Goal: Transaction & Acquisition: Purchase product/service

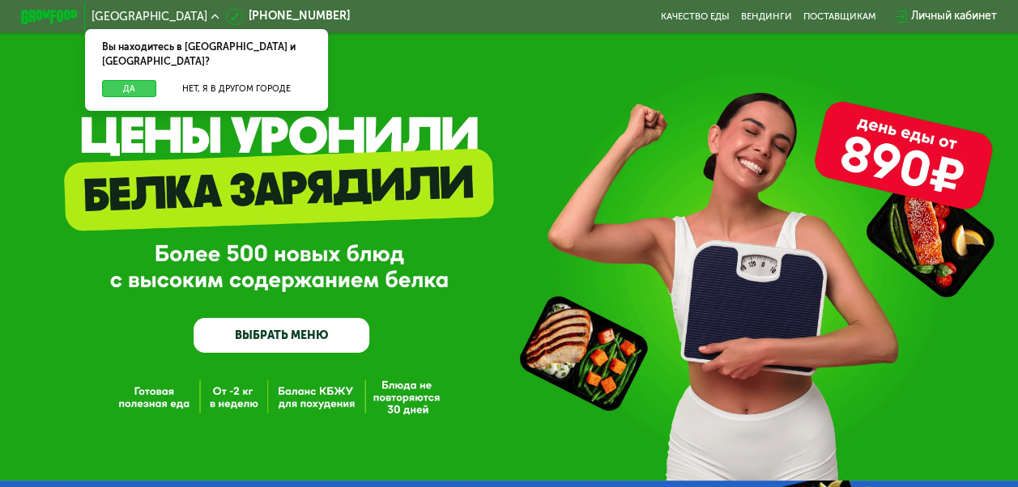
click at [130, 80] on button "Да" at bounding box center [129, 88] width 54 height 17
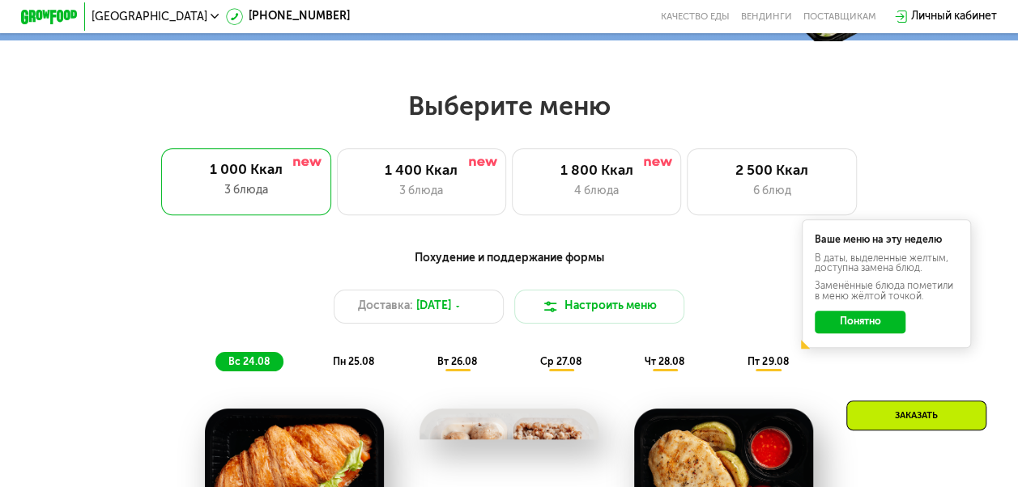
scroll to position [567, 0]
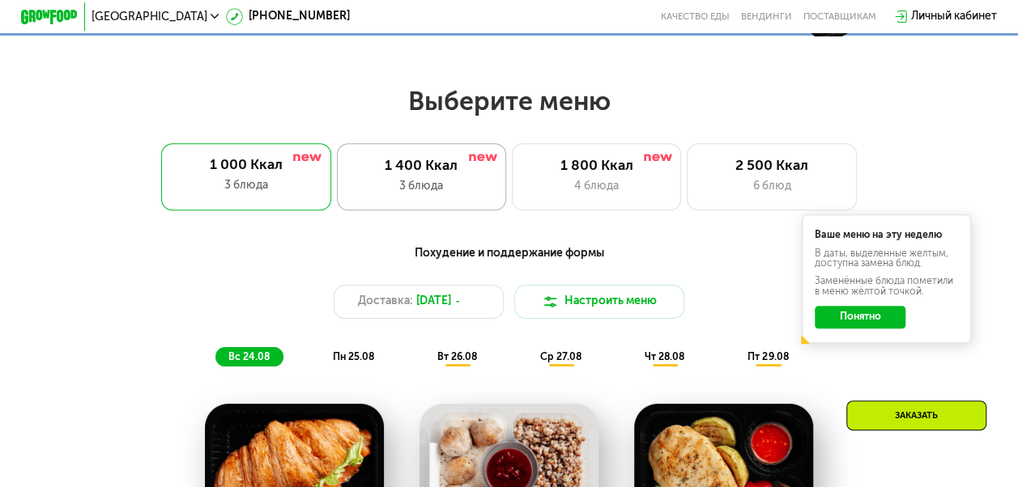
click at [424, 193] on div "3 блюда" at bounding box center [421, 186] width 140 height 17
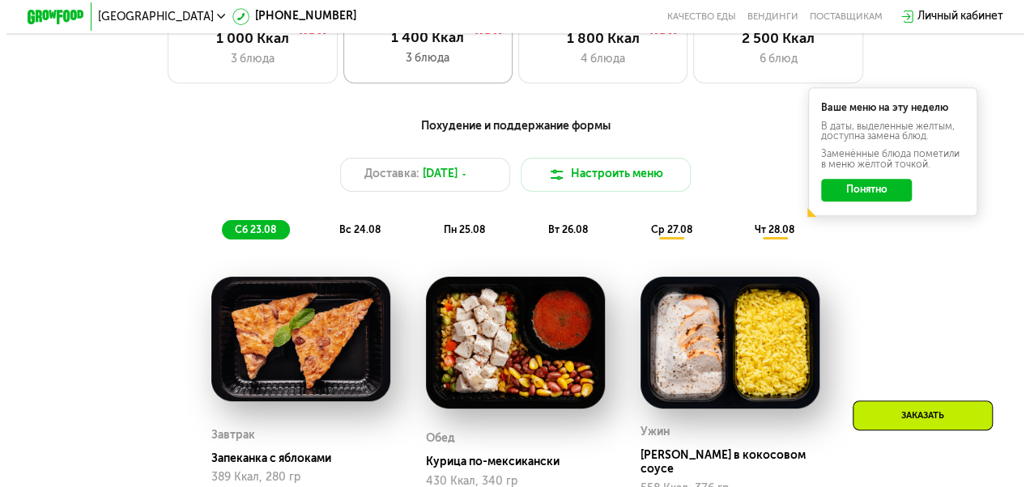
scroll to position [729, 0]
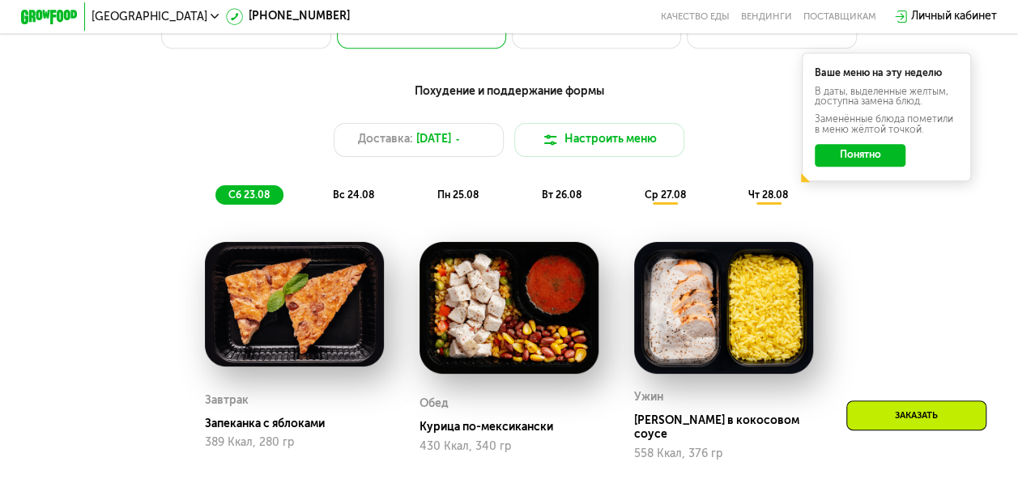
click at [362, 201] on span "вс 24.08" at bounding box center [353, 194] width 41 height 11
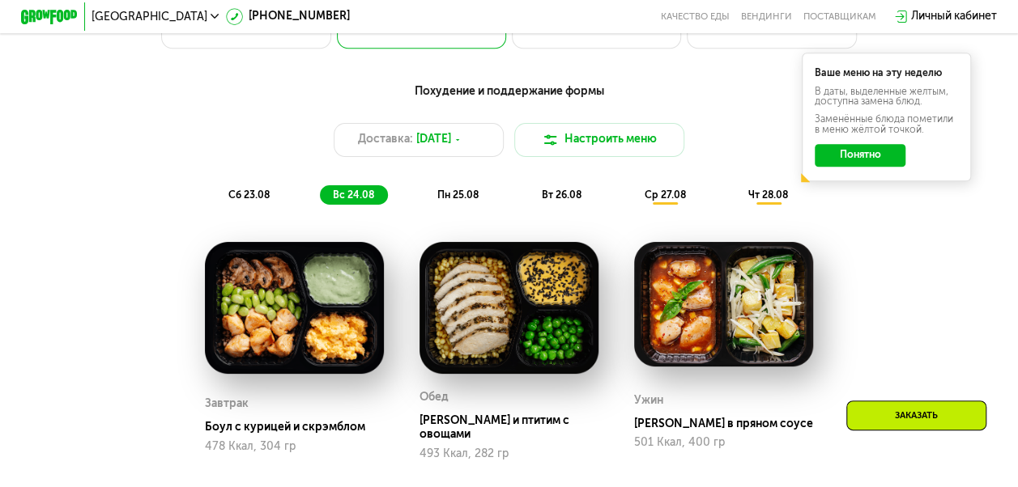
click at [470, 201] on span "пн 25.08" at bounding box center [457, 194] width 41 height 11
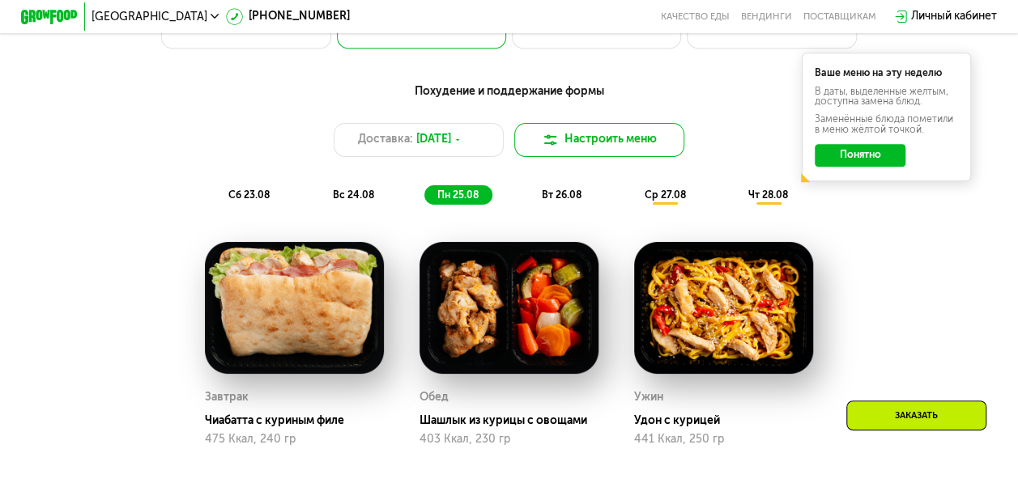
click at [617, 152] on button "Настроить меню" at bounding box center [599, 140] width 170 height 34
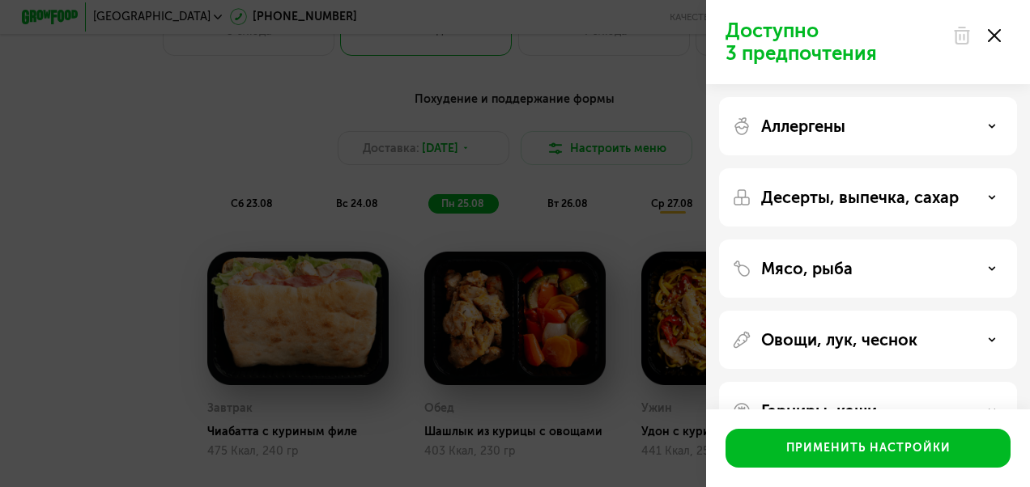
click at [997, 339] on div "Овощи, лук, чеснок" at bounding box center [868, 339] width 272 height 19
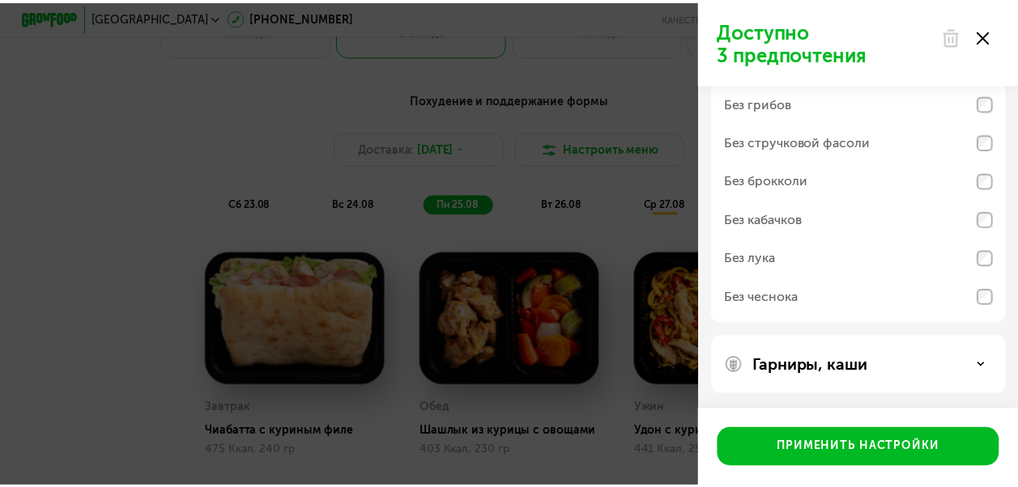
scroll to position [332, 0]
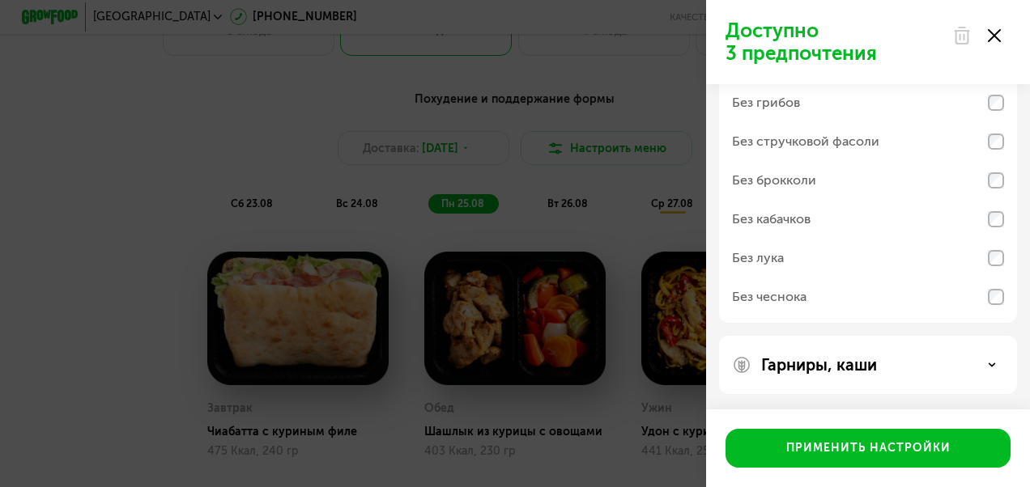
click at [994, 36] on use at bounding box center [994, 35] width 13 height 13
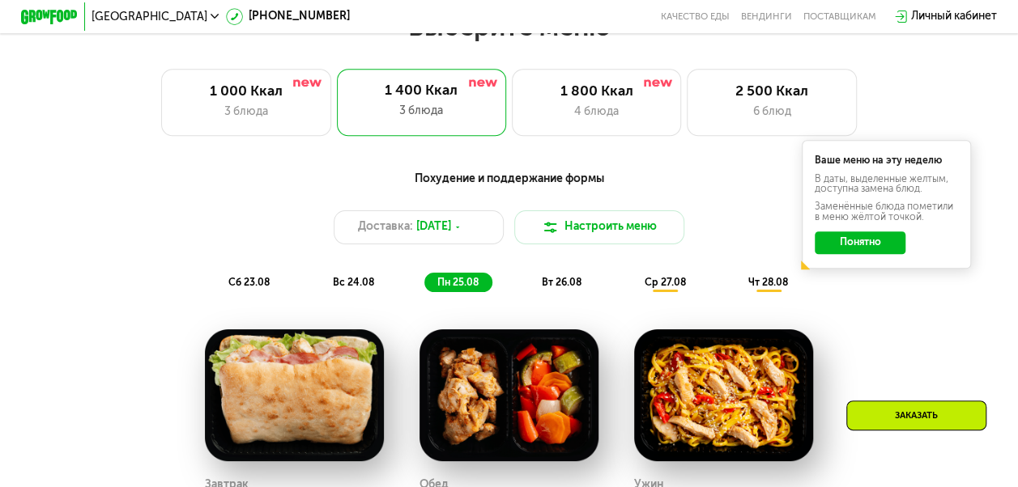
scroll to position [486, 0]
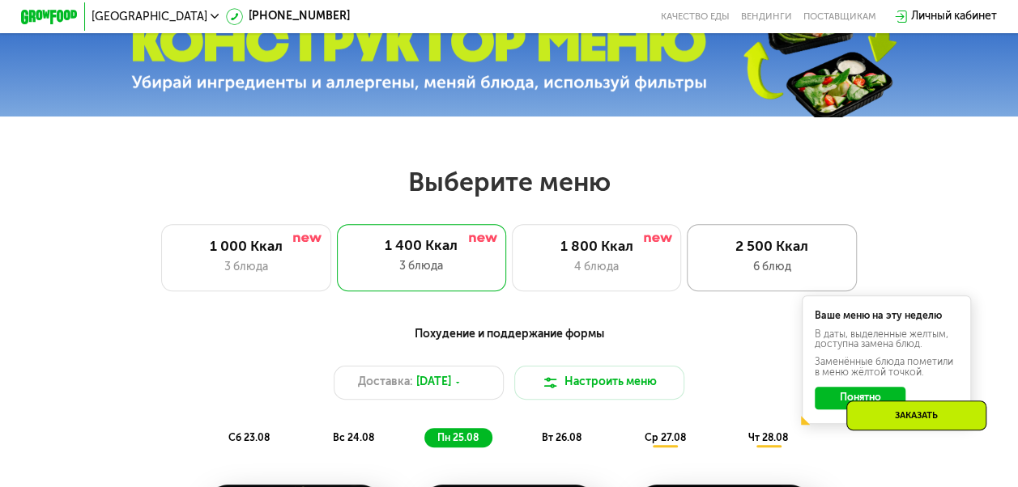
click at [750, 273] on div "6 блюд" at bounding box center [772, 267] width 140 height 17
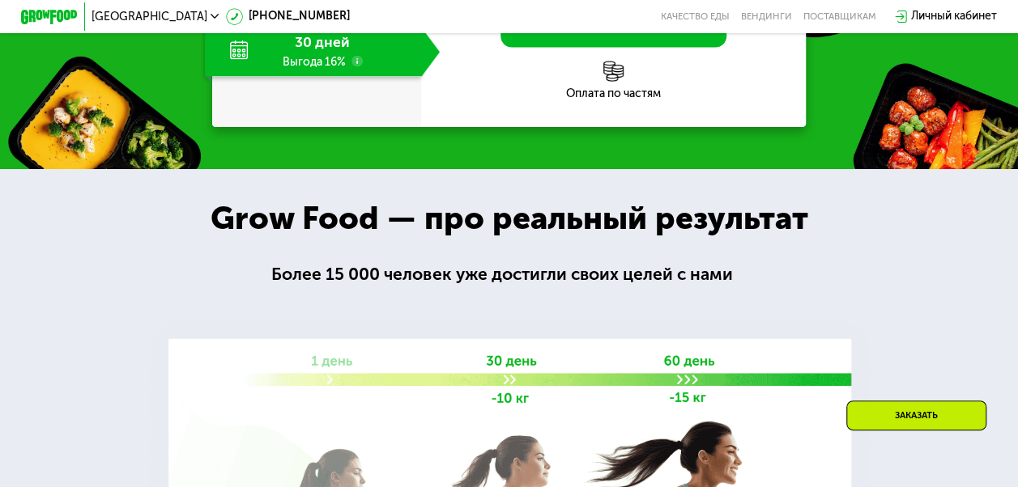
scroll to position [1619, 0]
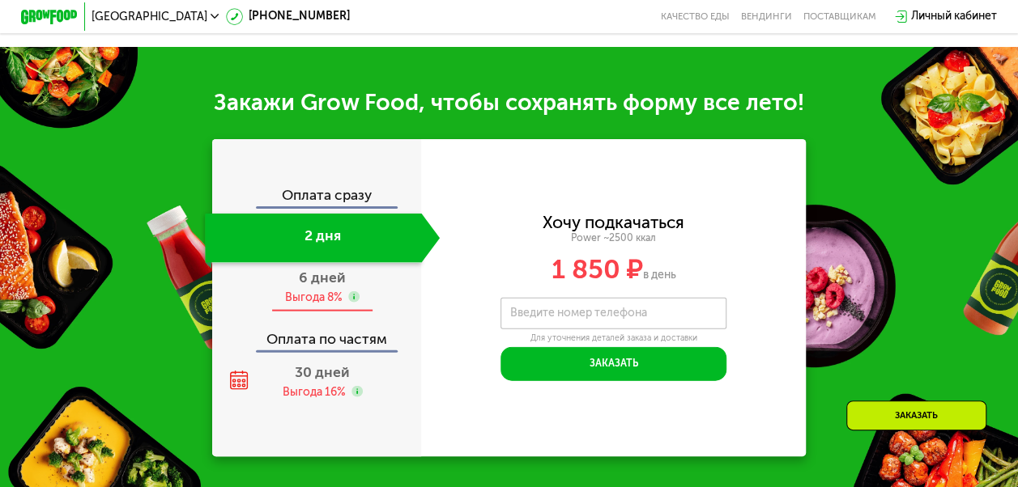
click at [326, 287] on span "6 дней" at bounding box center [322, 278] width 47 height 17
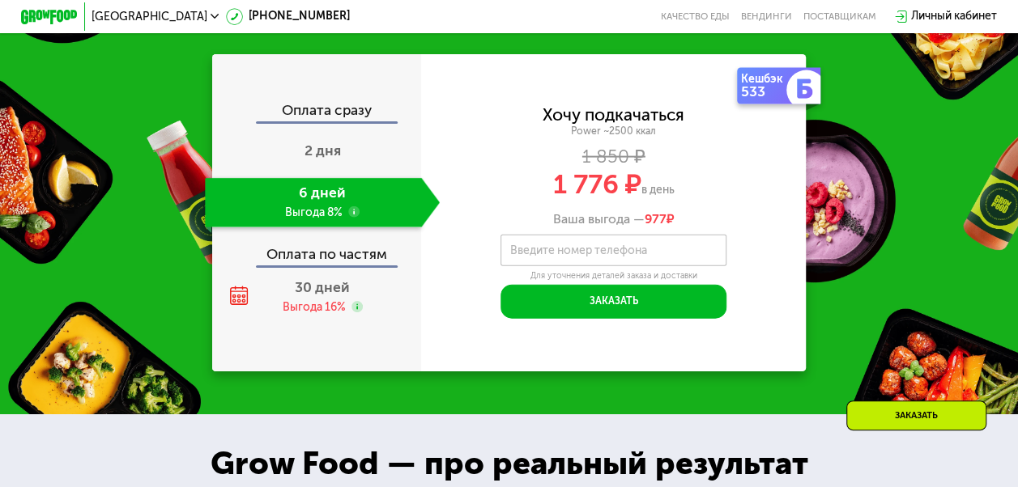
scroll to position [1700, 0]
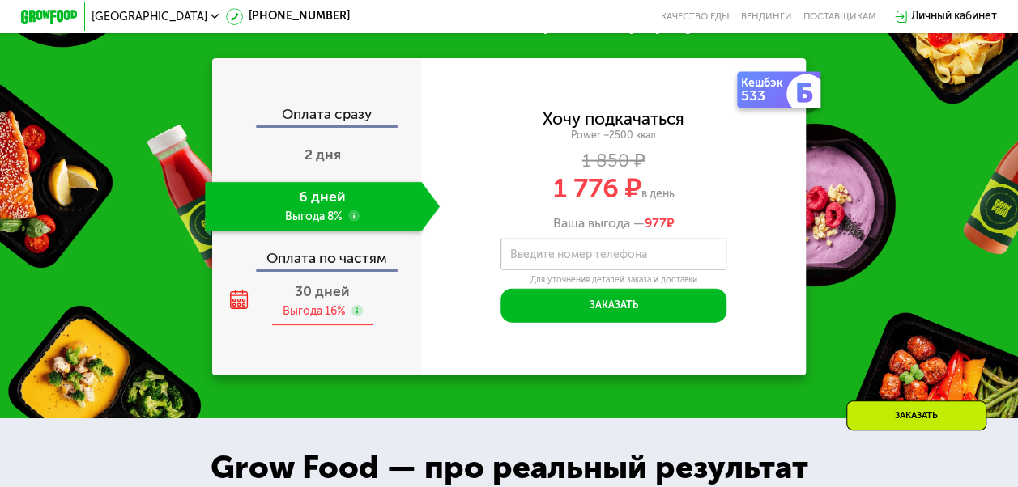
click at [299, 300] on span "30 дней" at bounding box center [322, 291] width 55 height 17
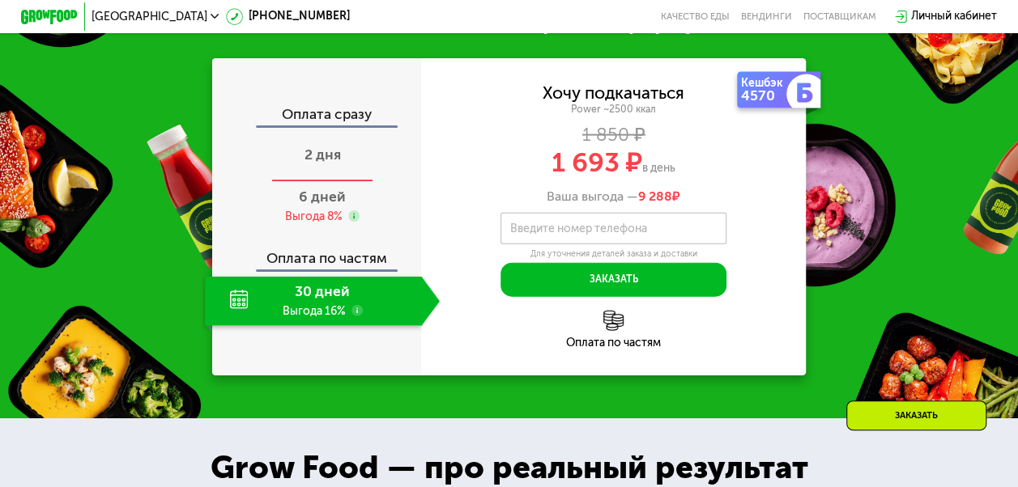
click at [338, 174] on div "2 дня" at bounding box center [322, 157] width 235 height 49
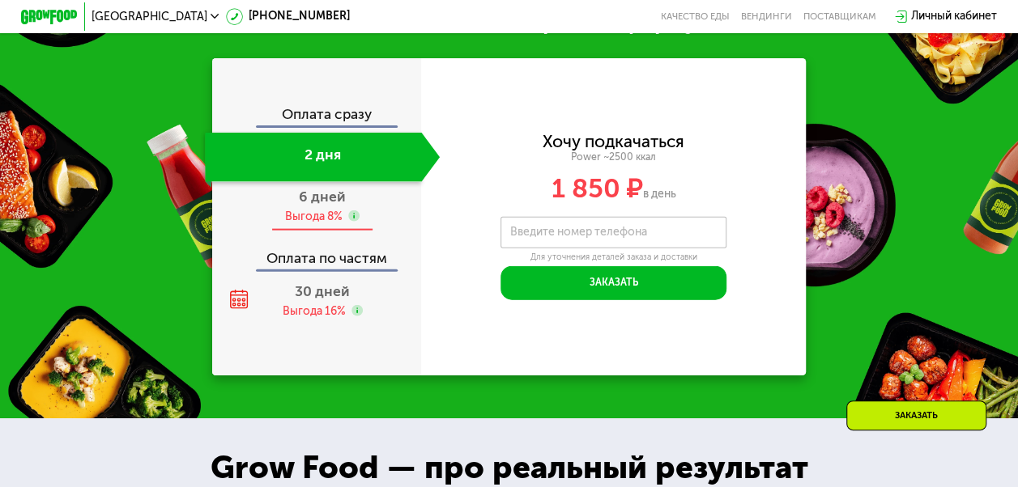
click at [353, 222] on use at bounding box center [353, 215] width 11 height 11
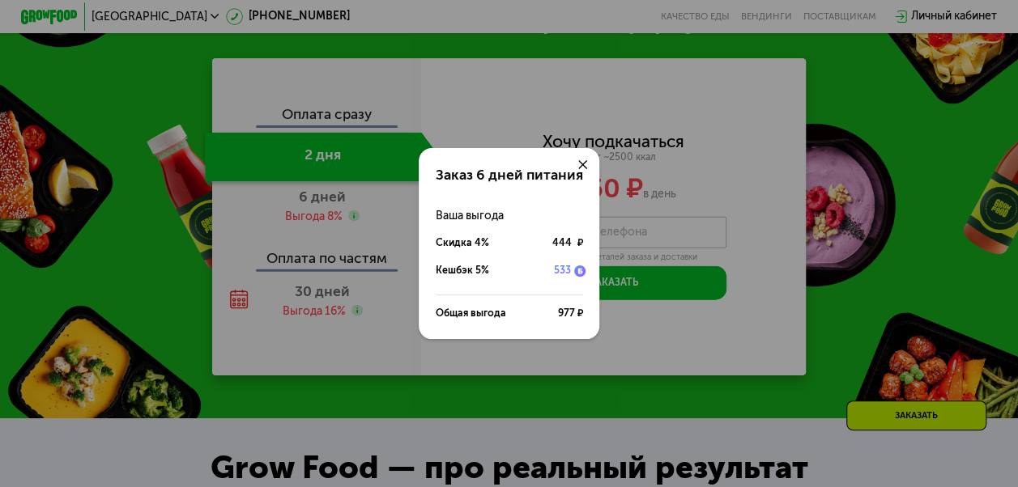
click at [582, 167] on icon at bounding box center [582, 164] width 8 height 8
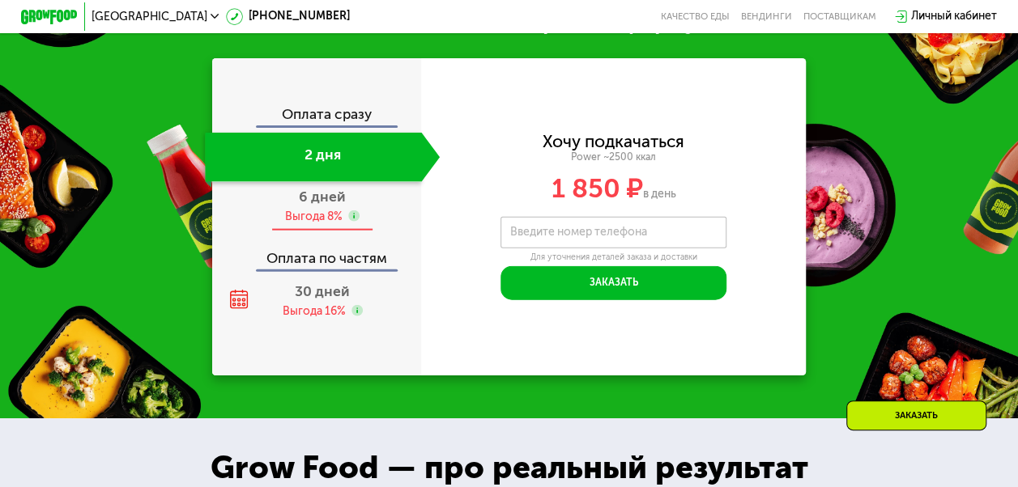
click at [318, 224] on div "Выгода 8%" at bounding box center [313, 216] width 57 height 15
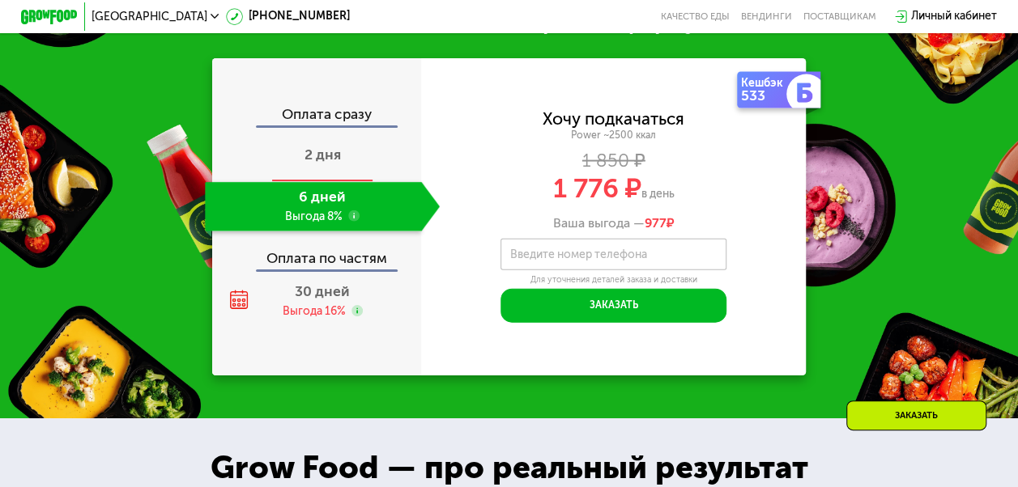
click at [324, 164] on div "2 дня" at bounding box center [322, 155] width 36 height 17
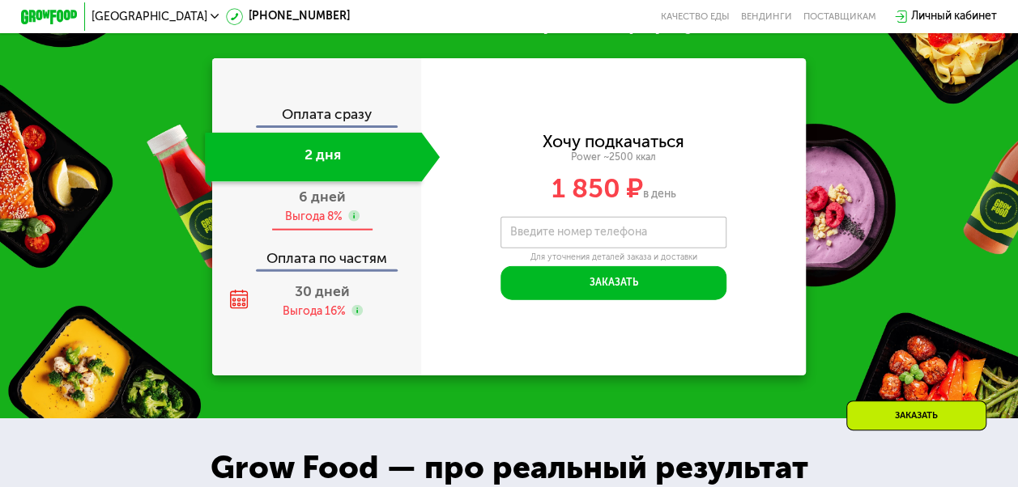
click at [319, 206] on span "6 дней" at bounding box center [322, 197] width 47 height 17
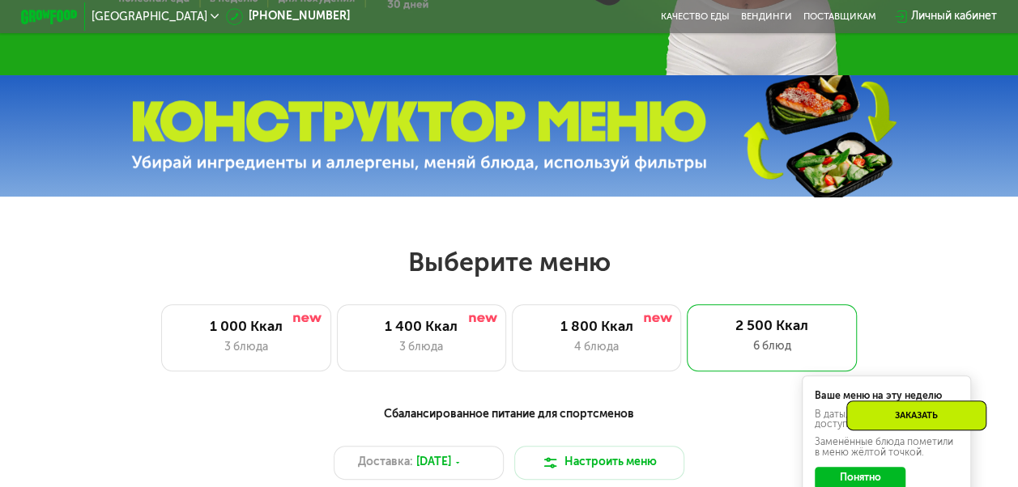
scroll to position [486, 0]
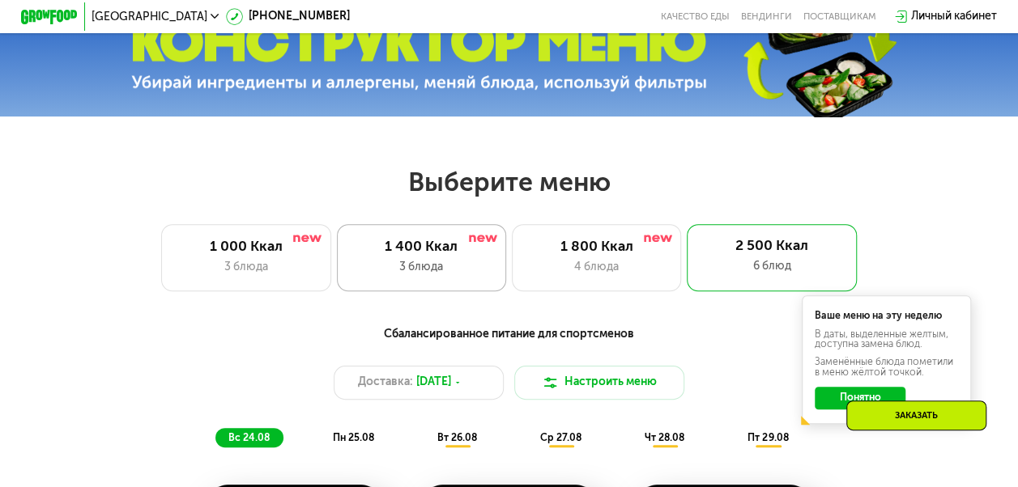
click at [512, 262] on div "1 400 Ккал 3 блюда" at bounding box center [597, 258] width 170 height 68
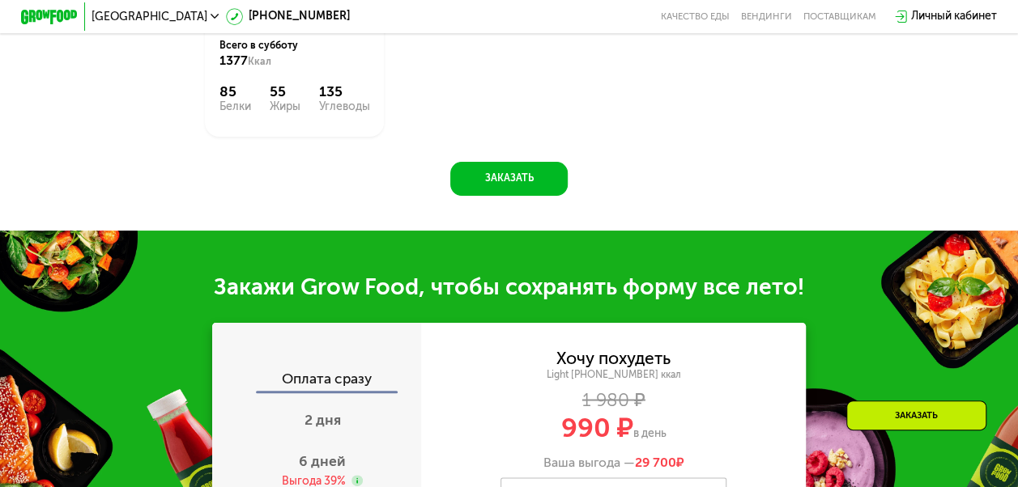
scroll to position [1376, 0]
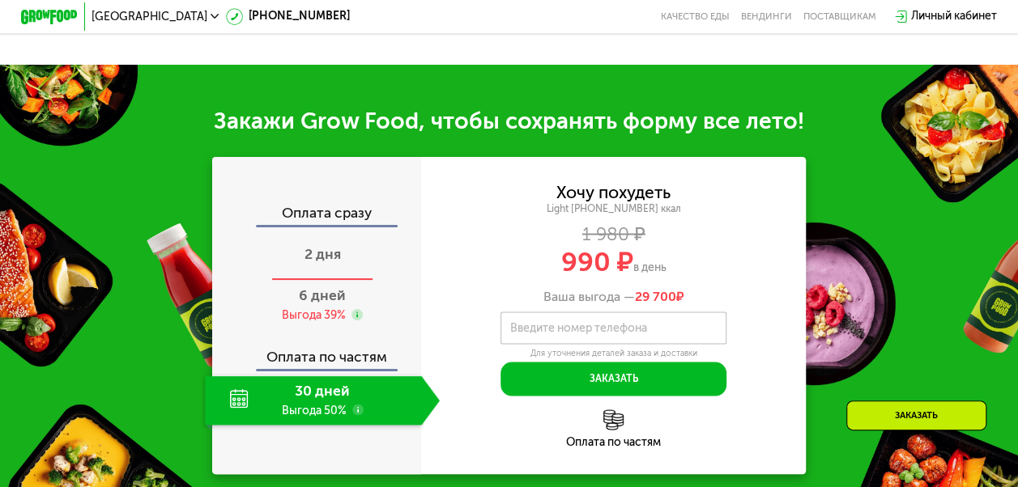
click at [324, 260] on span "2 дня" at bounding box center [322, 254] width 36 height 17
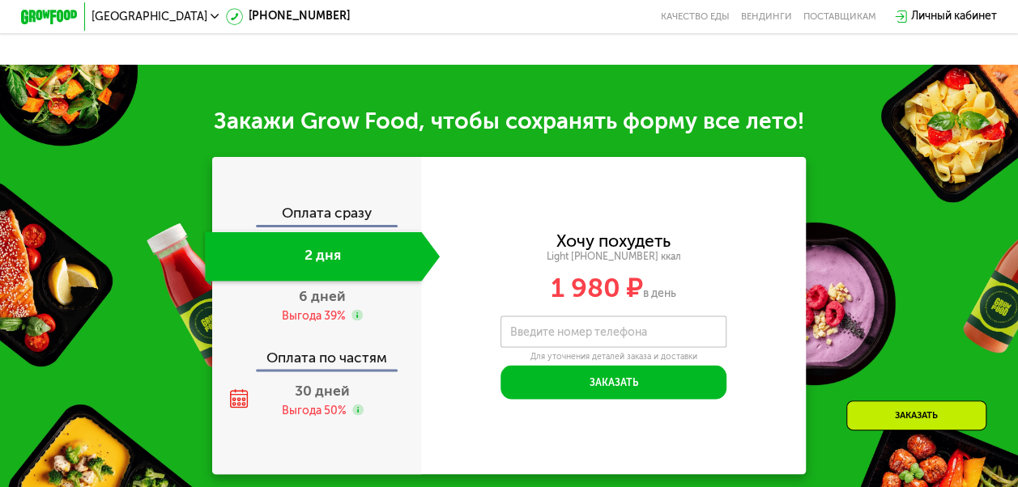
click at [327, 215] on div "Оплата сразу" at bounding box center [318, 215] width 208 height 19
click at [310, 304] on span "6 дней" at bounding box center [322, 295] width 47 height 17
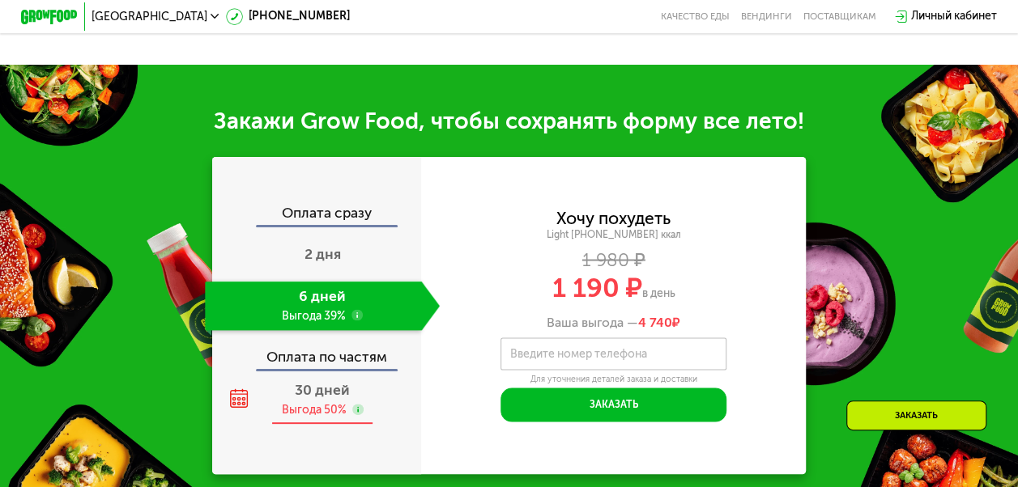
click at [325, 395] on span "30 дней" at bounding box center [322, 390] width 55 height 17
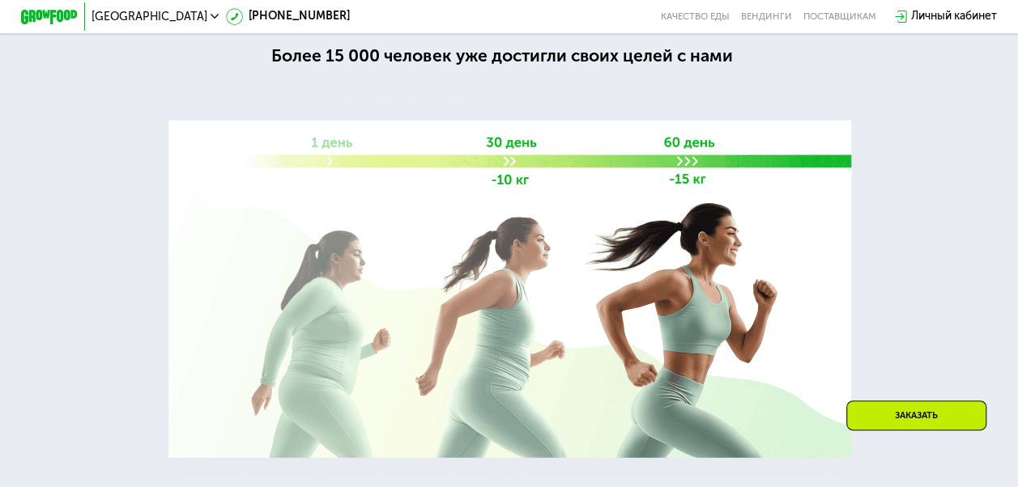
scroll to position [1457, 0]
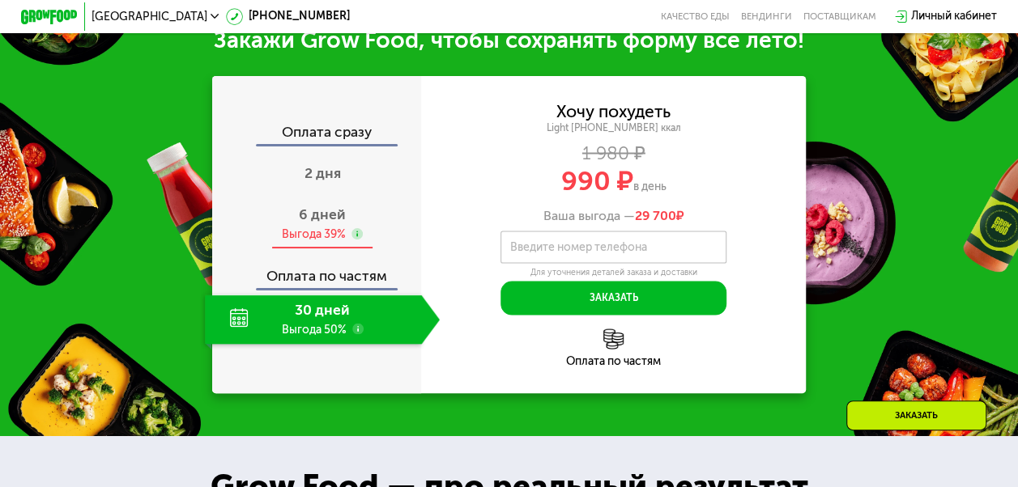
click at [325, 221] on span "6 дней" at bounding box center [322, 214] width 47 height 17
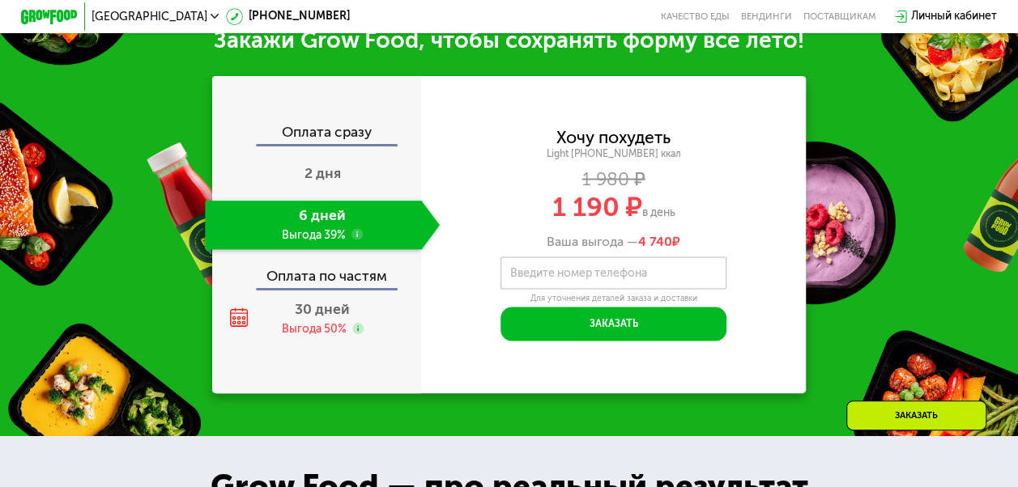
click at [351, 236] on use at bounding box center [356, 233] width 11 height 11
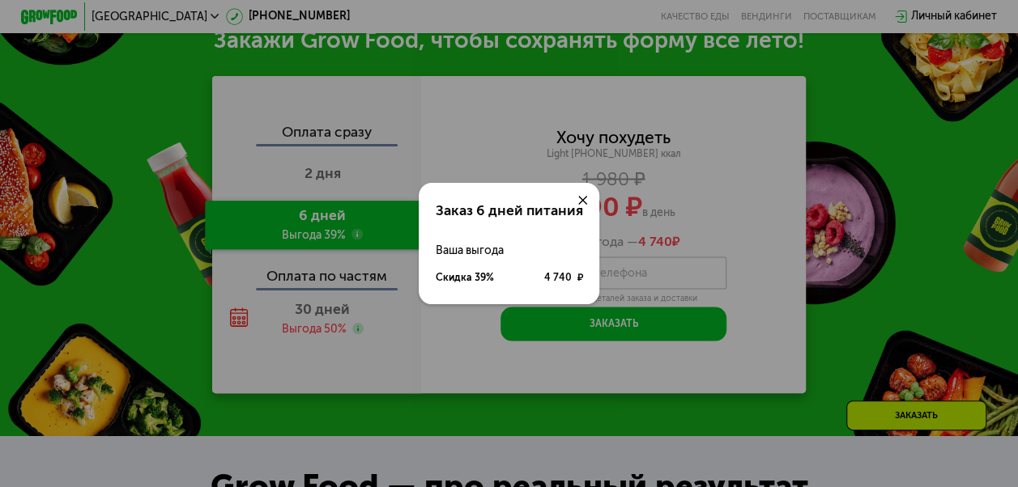
click at [581, 198] on use at bounding box center [582, 200] width 8 height 8
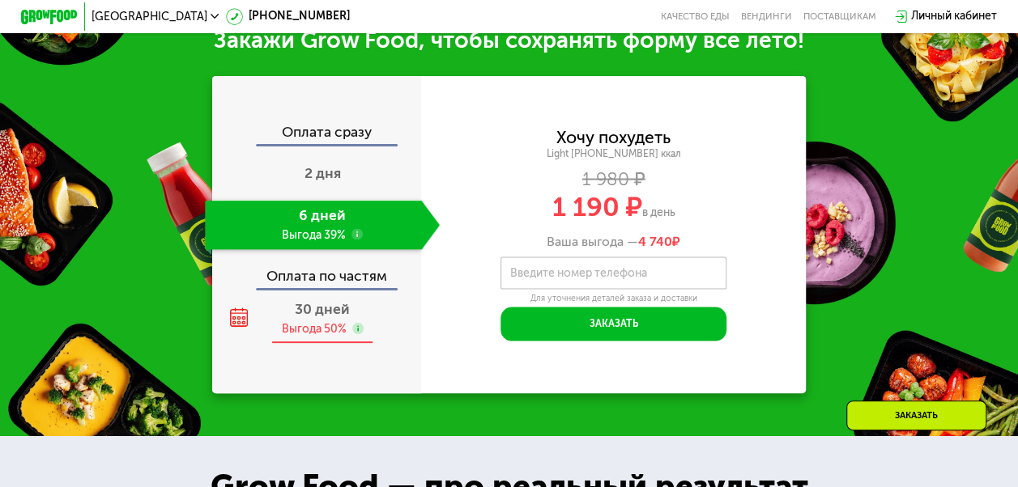
click at [337, 310] on span "30 дней" at bounding box center [322, 309] width 55 height 17
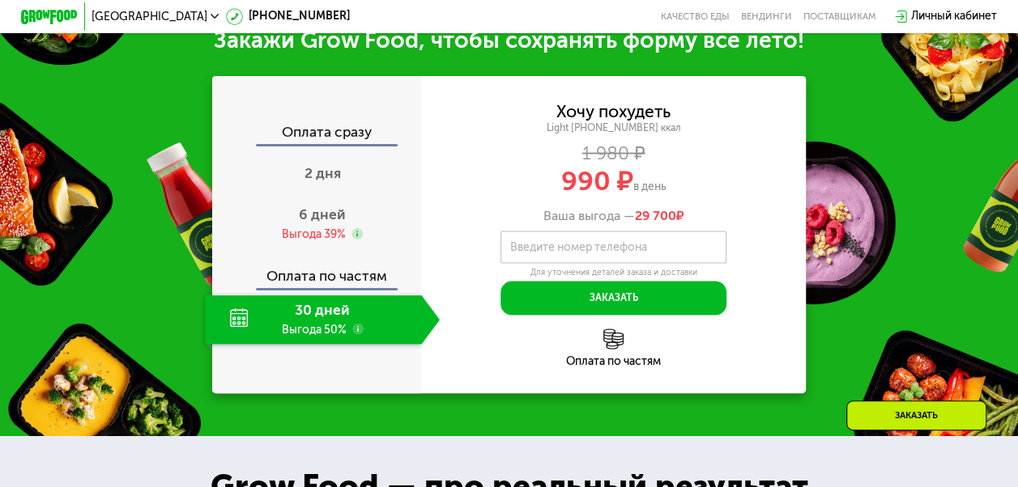
click at [352, 332] on use at bounding box center [357, 328] width 11 height 11
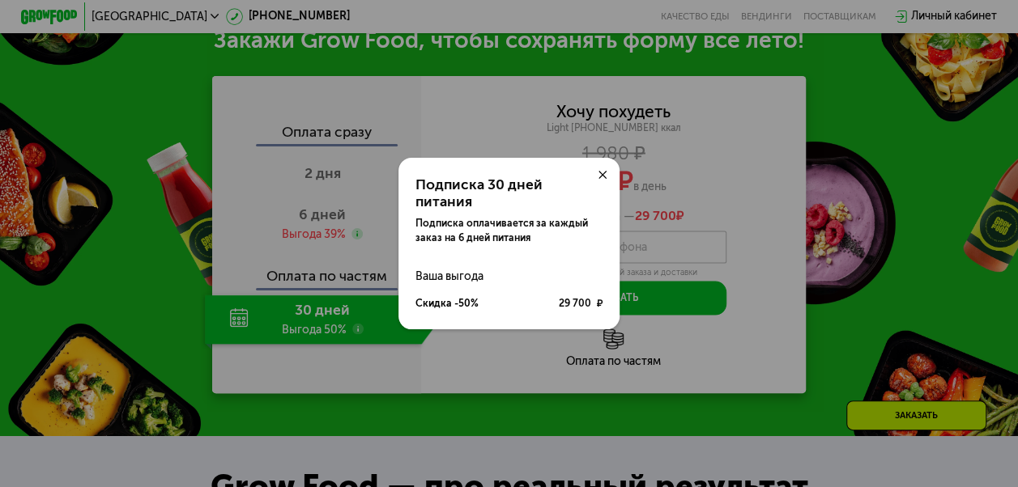
click at [602, 178] on icon at bounding box center [602, 175] width 8 height 8
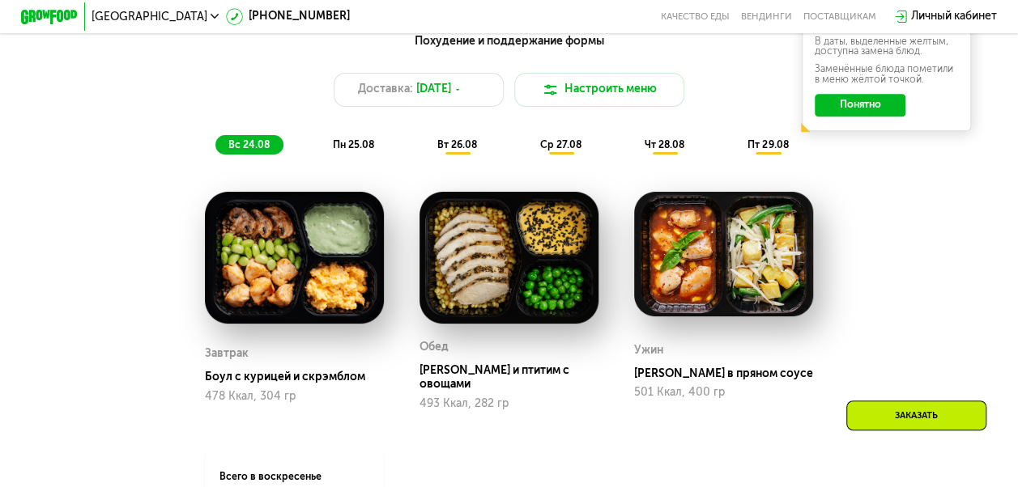
scroll to position [810, 0]
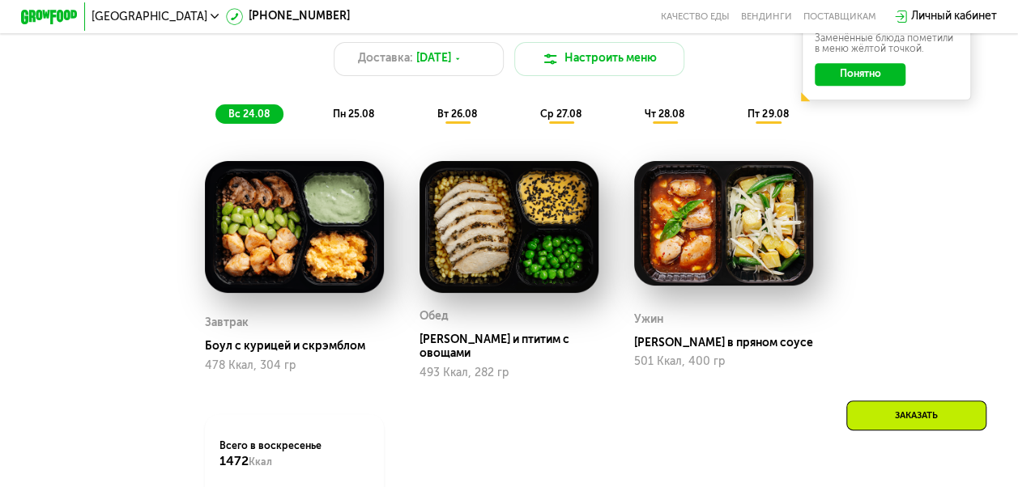
click at [424, 119] on div "пн 25.08" at bounding box center [457, 113] width 66 height 19
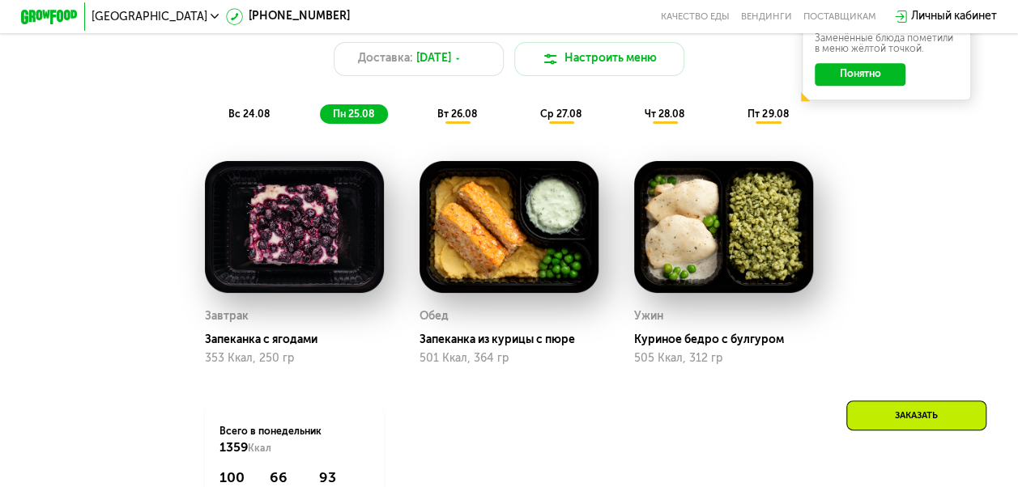
click at [474, 120] on span "вт 26.08" at bounding box center [457, 113] width 40 height 11
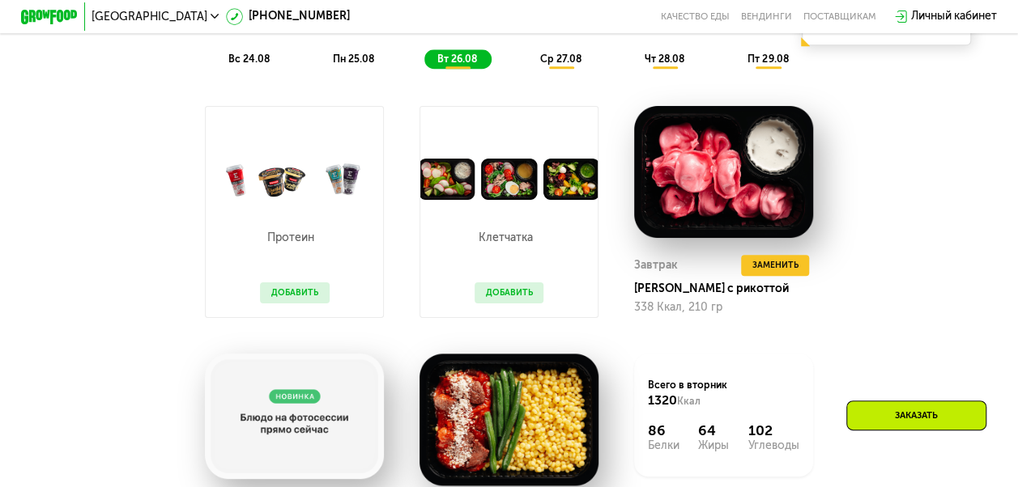
scroll to position [891, 0]
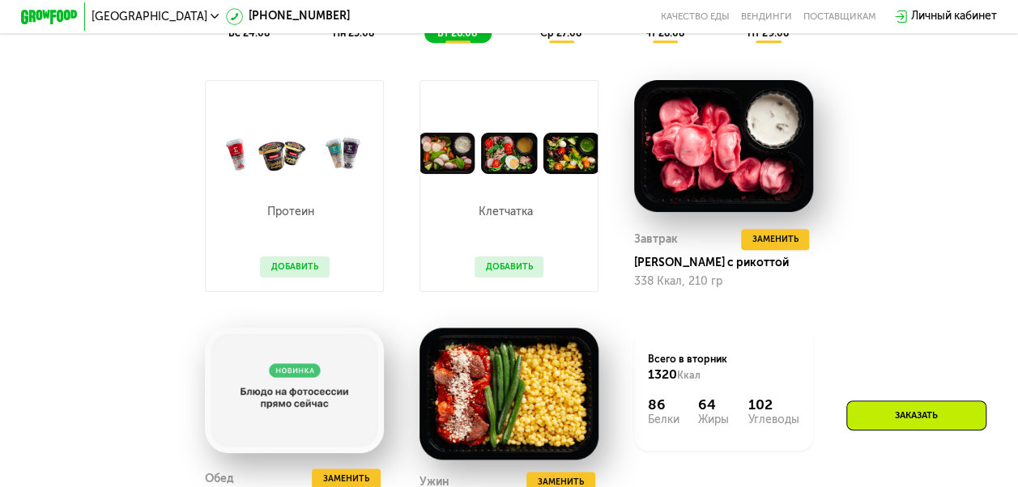
click at [631, 43] on div "ср 27.08" at bounding box center [664, 32] width 66 height 19
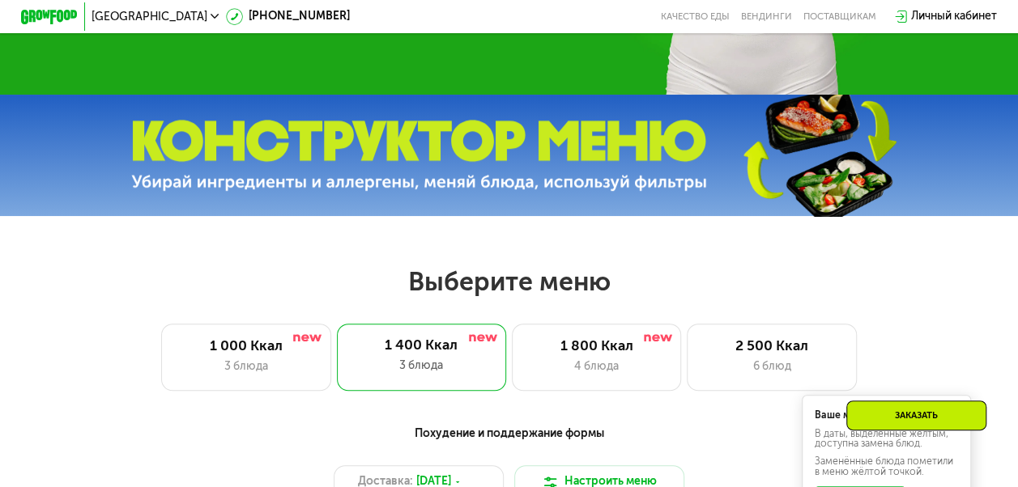
scroll to position [486, 0]
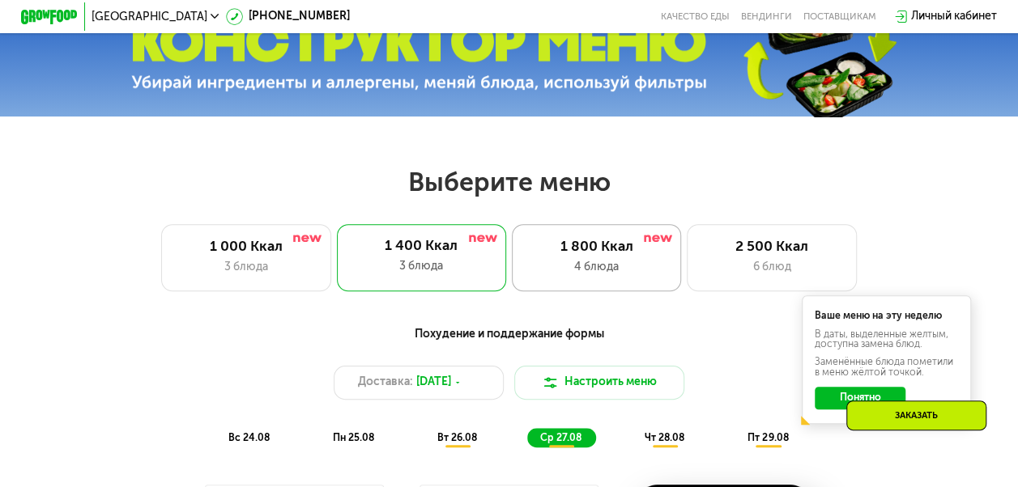
click at [617, 276] on div "4 блюда" at bounding box center [596, 267] width 140 height 17
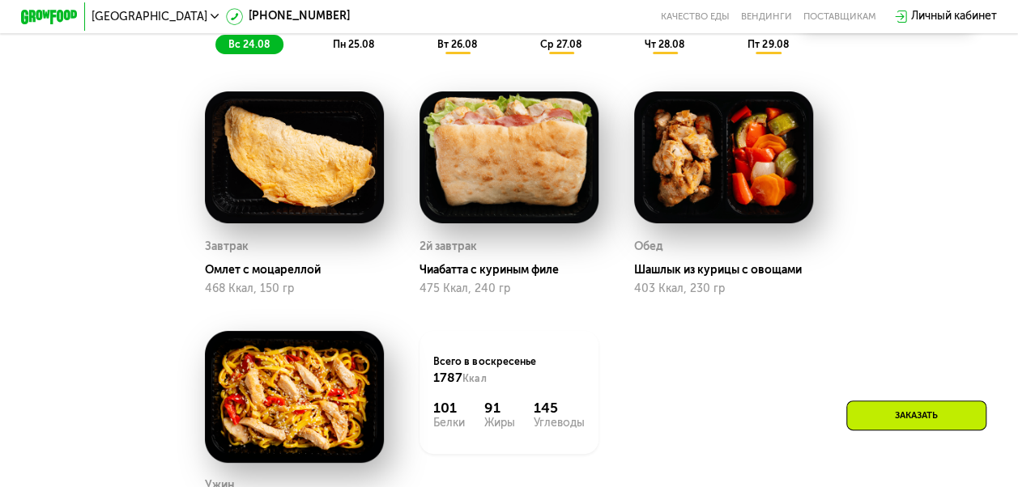
scroll to position [891, 0]
